Goal: Information Seeking & Learning: Compare options

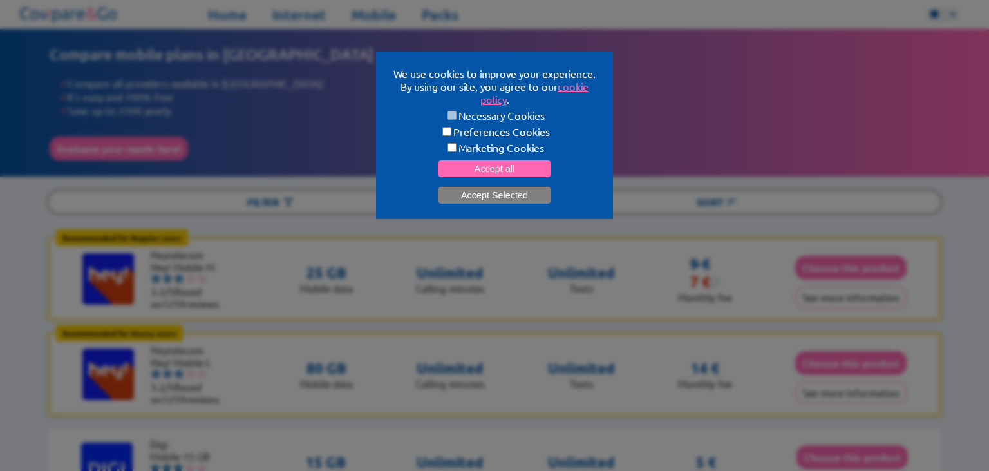
click at [496, 202] on button "Accept Selected" at bounding box center [494, 195] width 113 height 17
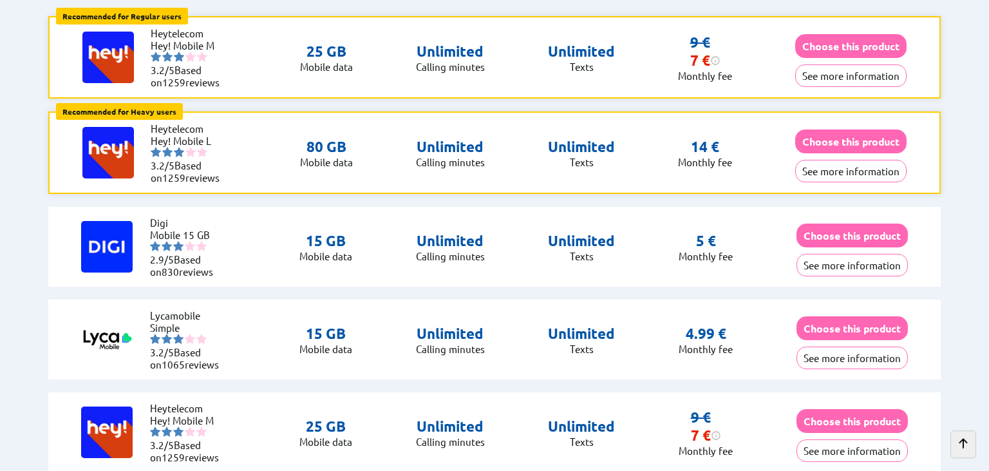
scroll to position [222, 0]
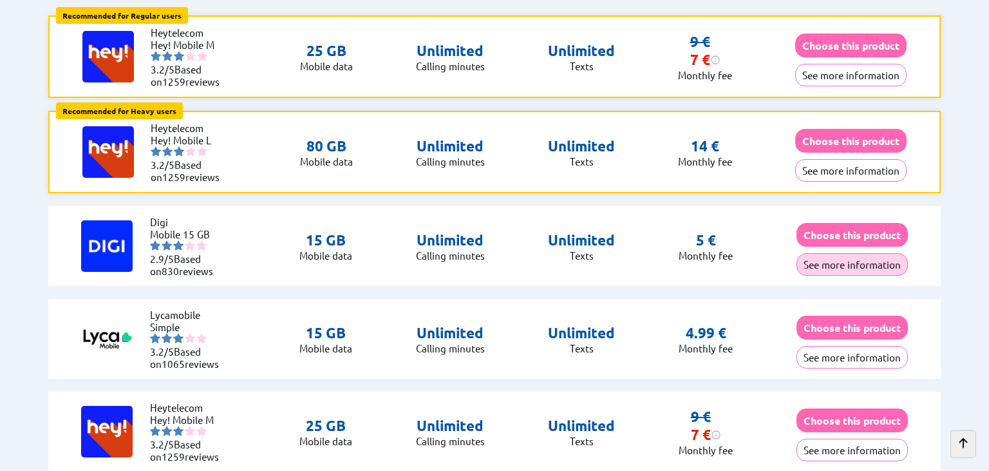
click at [833, 263] on button "See more information" at bounding box center [852, 264] width 111 height 23
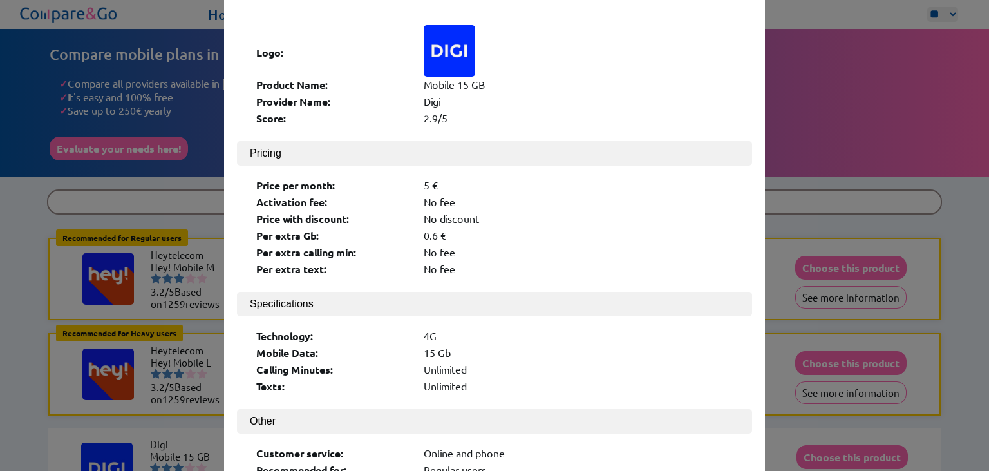
scroll to position [0, 0]
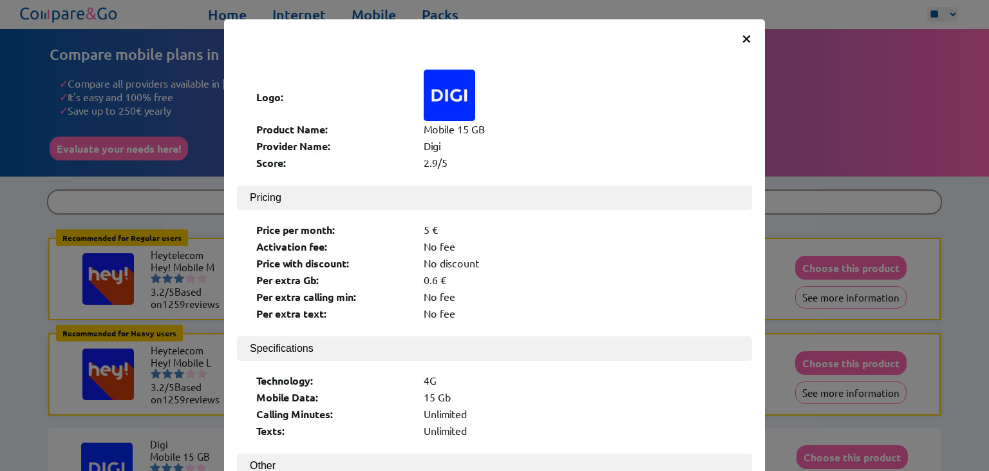
drag, startPoint x: 746, startPoint y: 42, endPoint x: 746, endPoint y: 49, distance: 7.1
click at [746, 41] on span "×" at bounding box center [746, 37] width 11 height 23
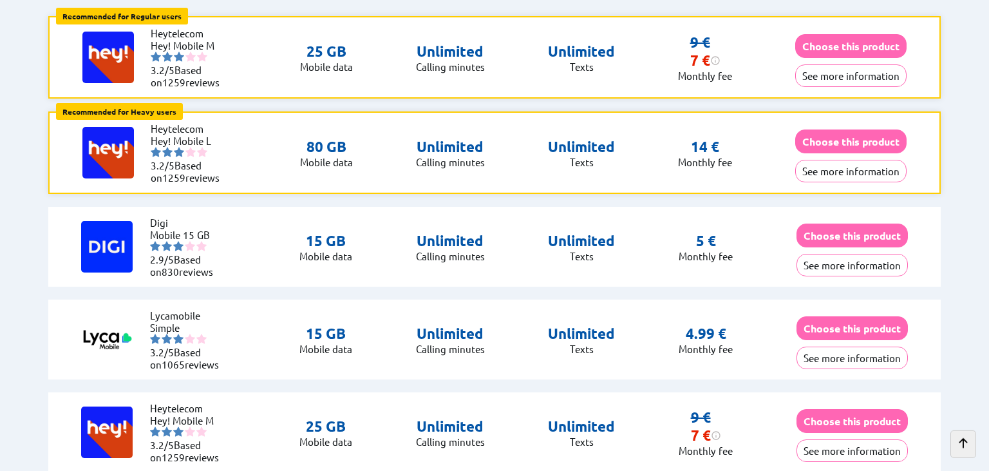
scroll to position [222, 0]
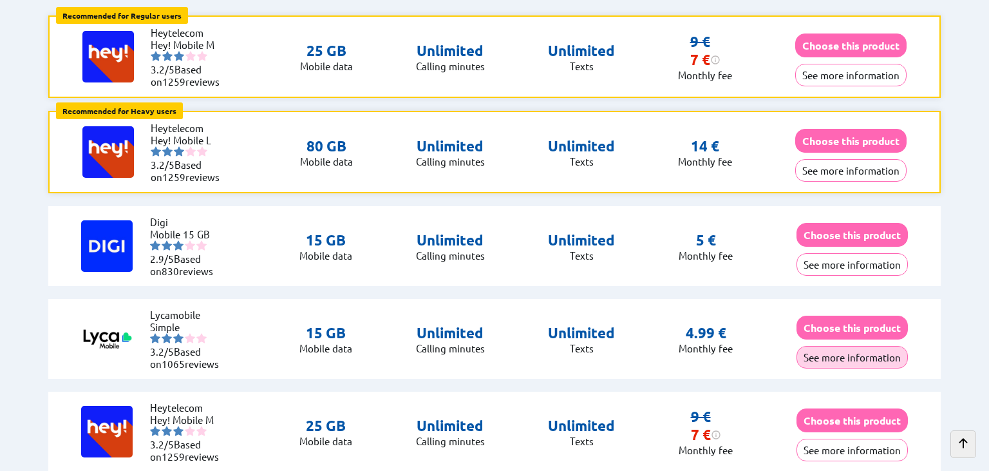
click at [822, 355] on button "See more information" at bounding box center [852, 357] width 111 height 23
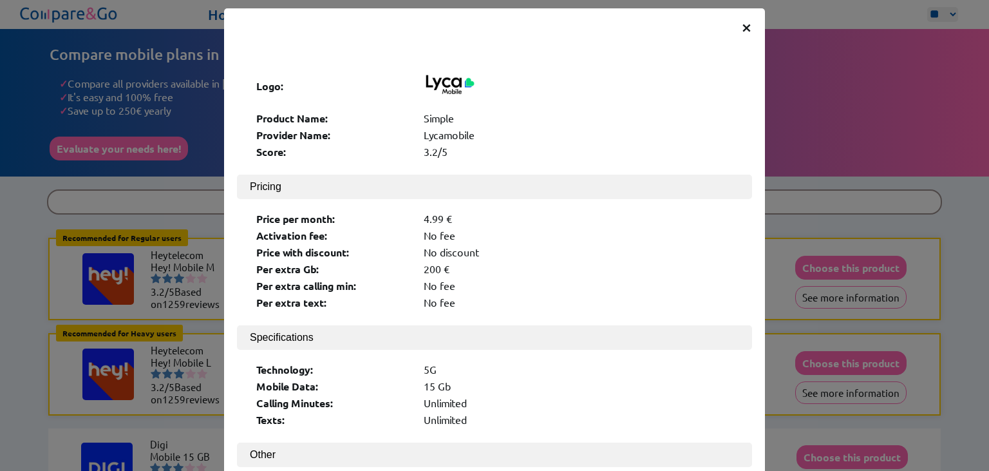
scroll to position [0, 0]
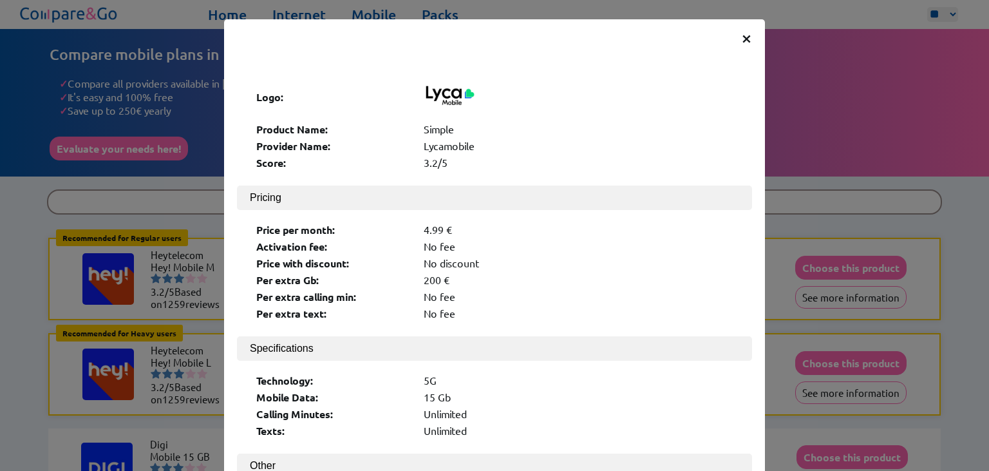
click at [746, 35] on span "×" at bounding box center [746, 37] width 11 height 23
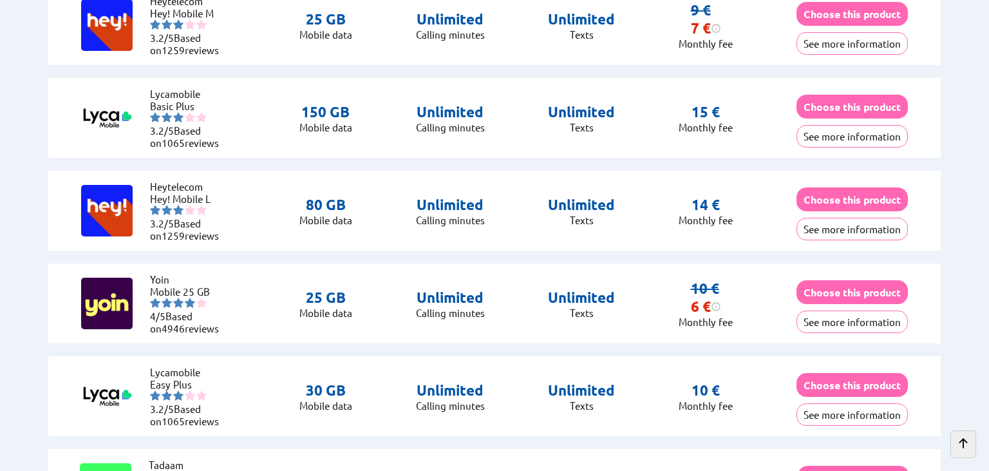
scroll to position [629, 0]
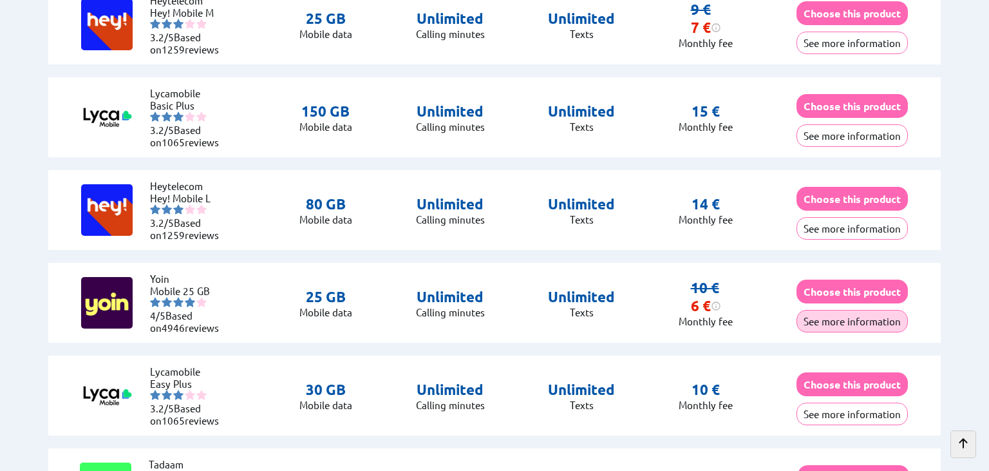
click at [808, 319] on button "See more information" at bounding box center [852, 321] width 111 height 23
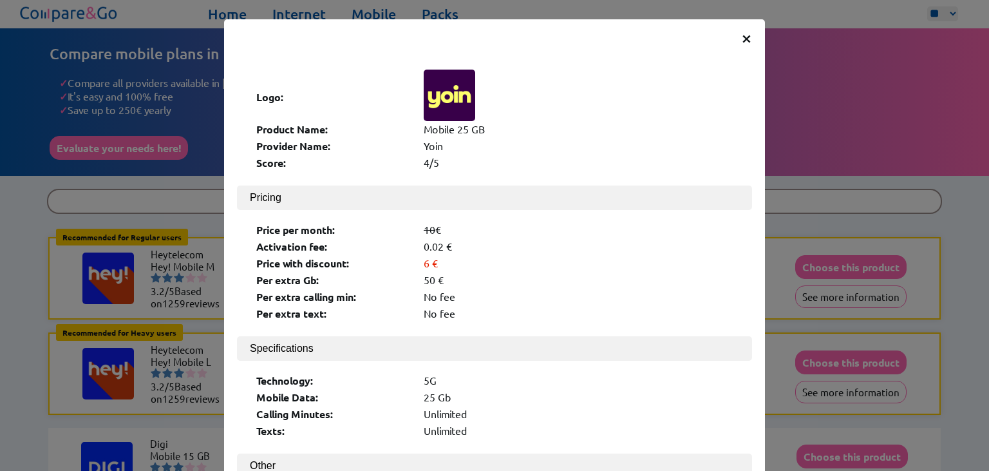
scroll to position [0, 0]
click at [433, 274] on div "50 €" at bounding box center [578, 280] width 309 height 14
click at [446, 278] on div "50 €" at bounding box center [578, 280] width 309 height 14
drag, startPoint x: 745, startPoint y: 41, endPoint x: 746, endPoint y: 21, distance: 19.4
click at [745, 40] on span "×" at bounding box center [746, 37] width 11 height 23
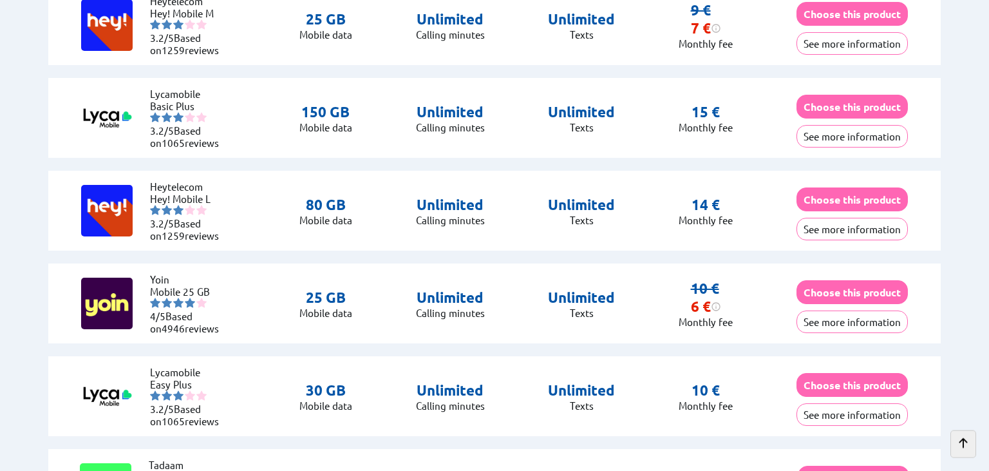
scroll to position [629, 0]
